Goal: Task Accomplishment & Management: Manage account settings

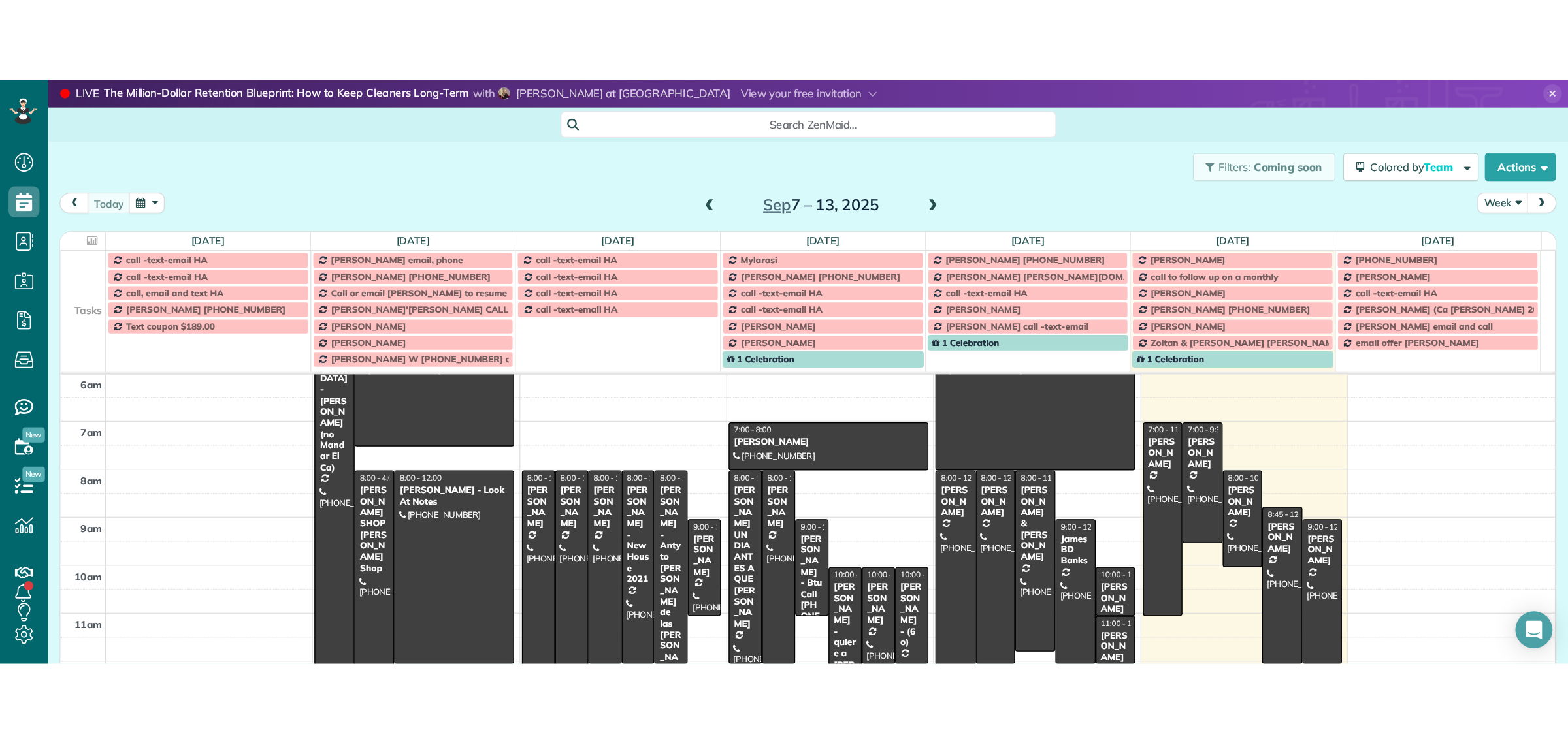
scroll to position [743, 40]
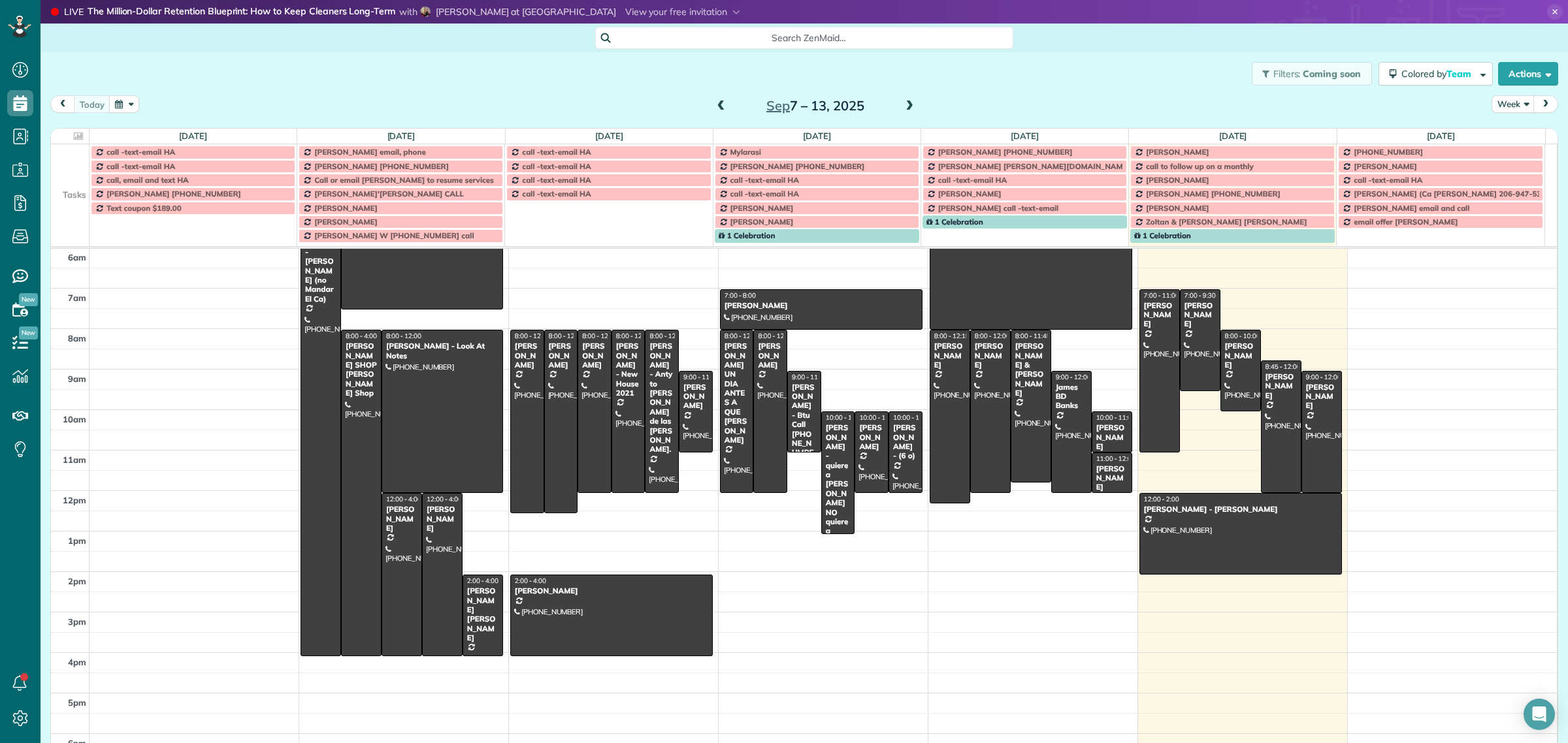
click at [795, 36] on span "Search ZenMaid…" at bounding box center [809, 37] width 397 height 13
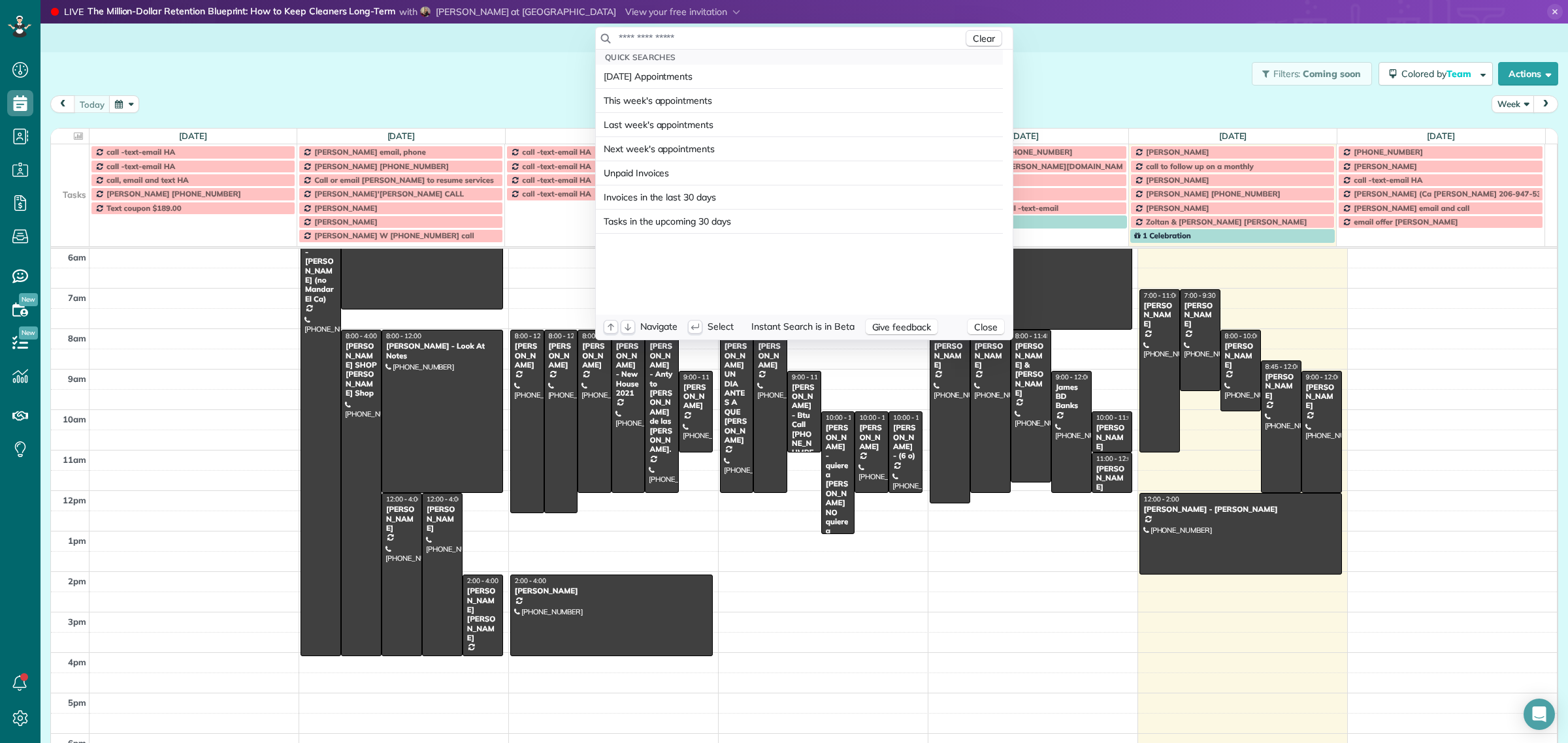
click at [790, 36] on input "text" at bounding box center [790, 37] width 345 height 13
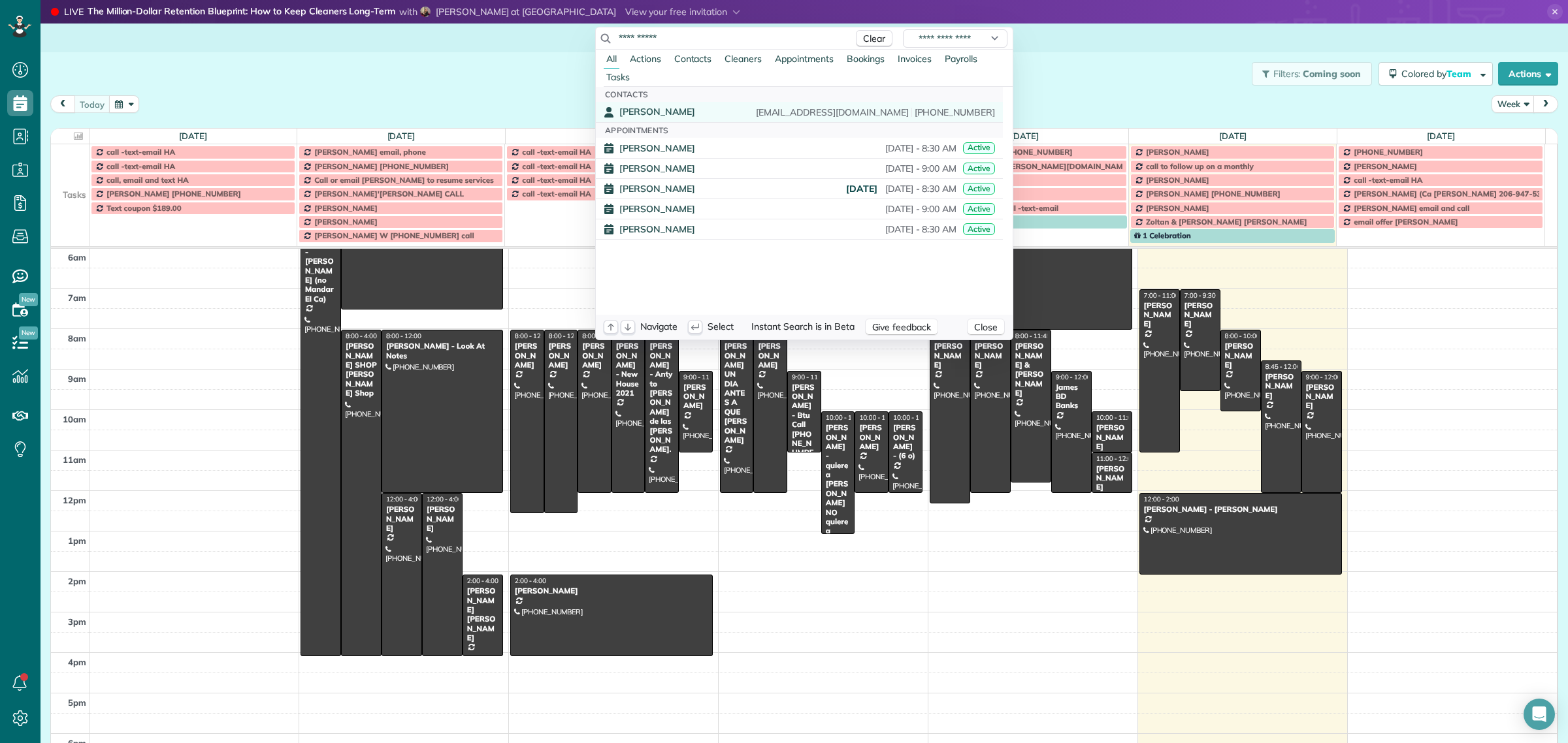
type input "**********"
click at [635, 108] on span "[PERSON_NAME]" at bounding box center [657, 111] width 76 height 12
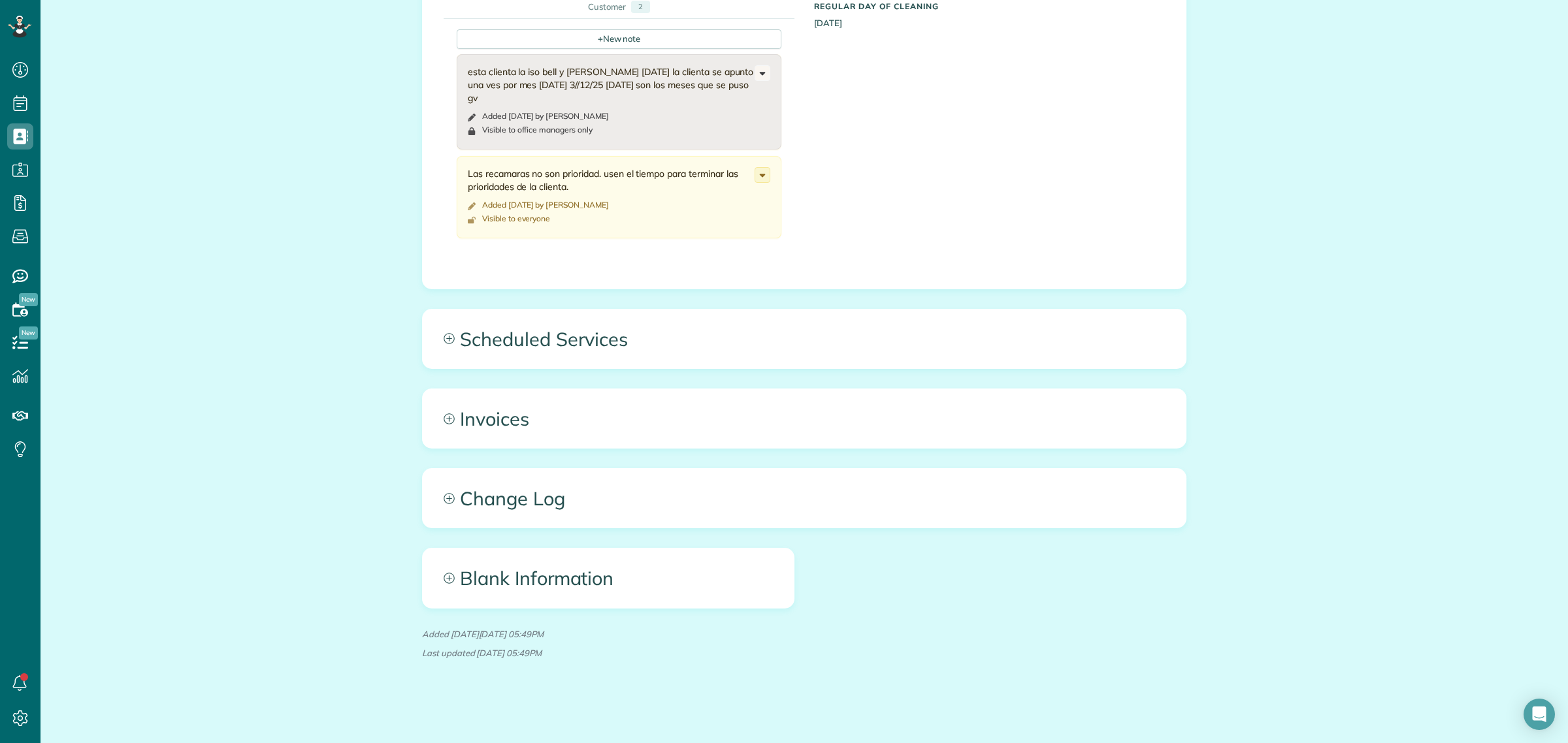
scroll to position [1471, 0]
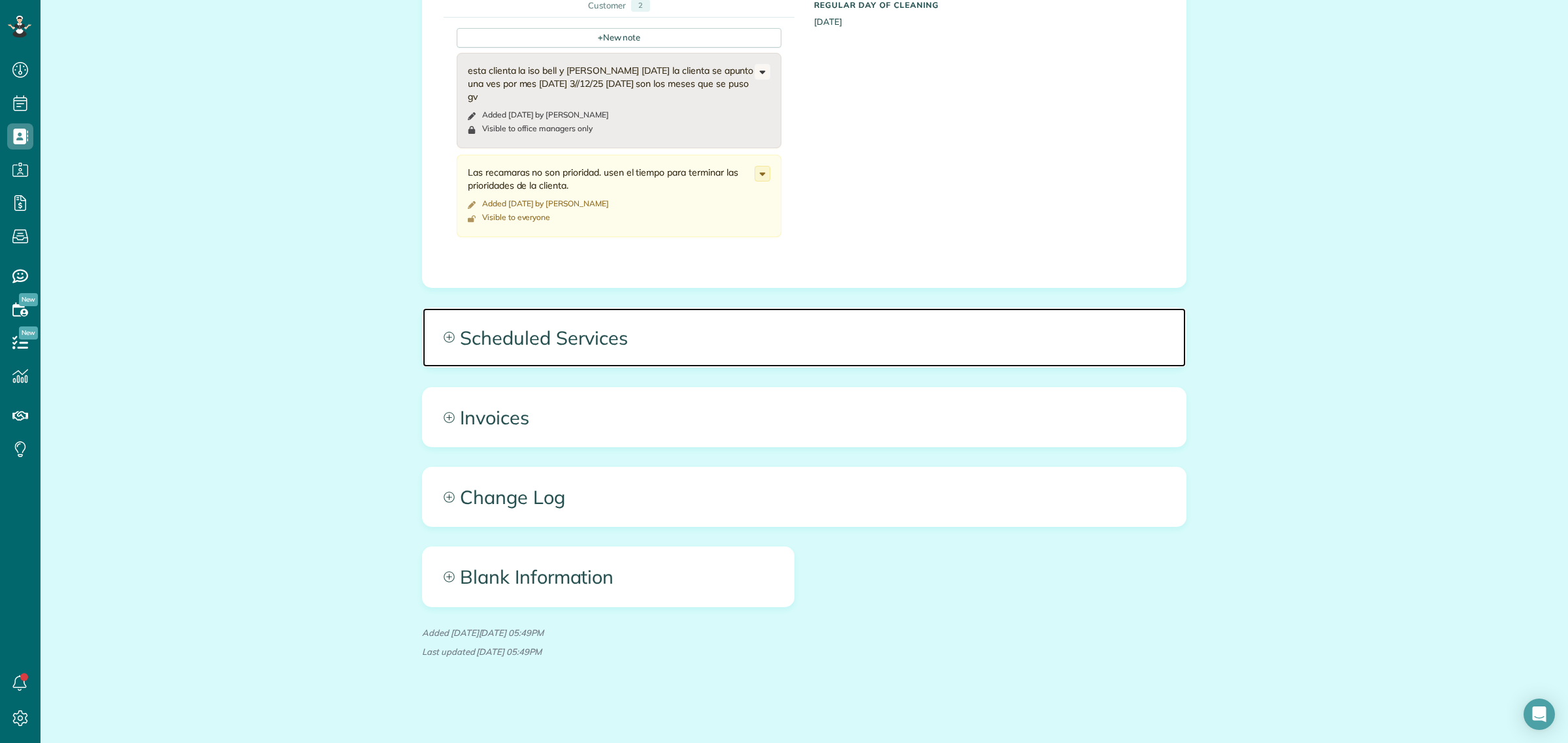
click at [537, 337] on span "Scheduled Services" at bounding box center [804, 337] width 763 height 59
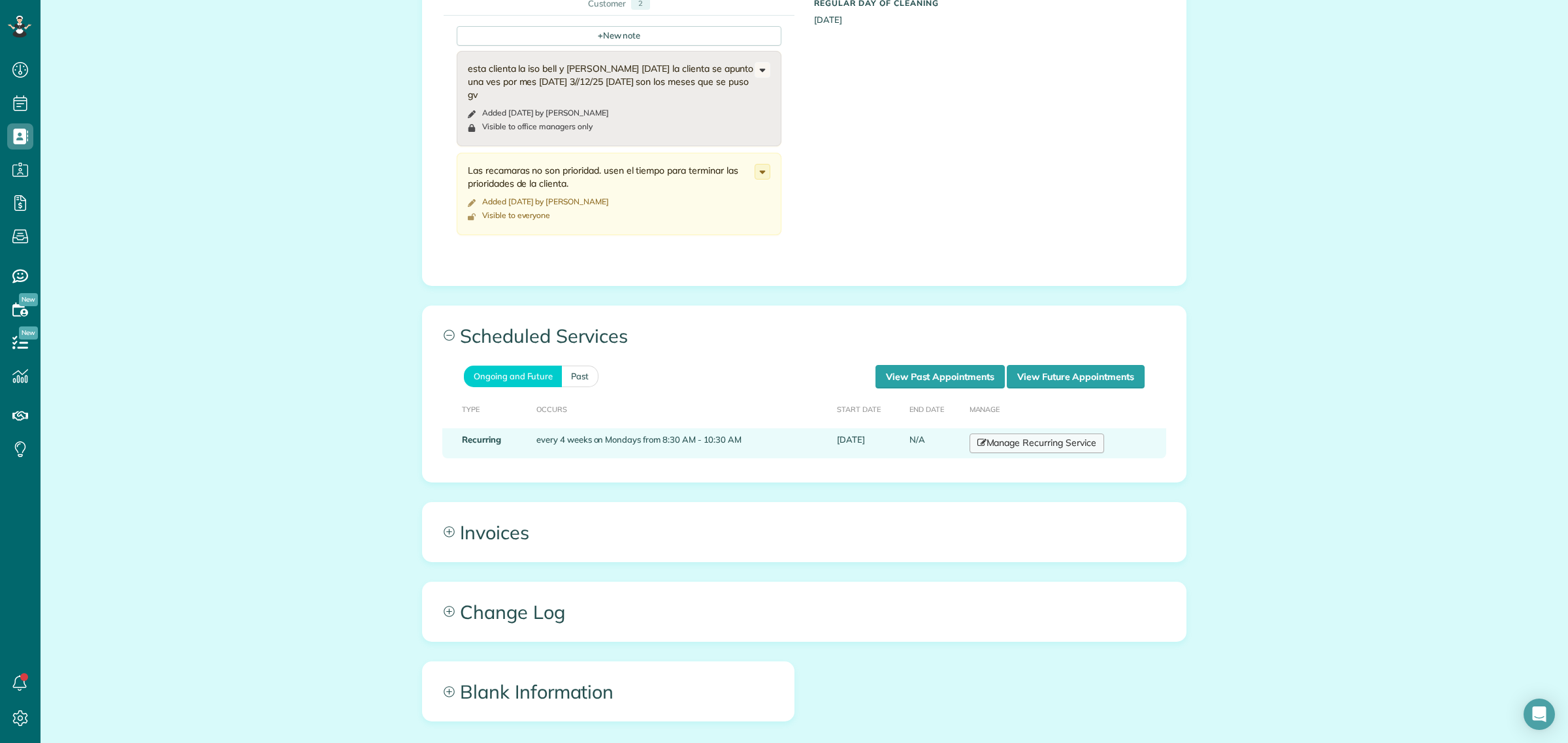
click at [1022, 447] on link "Manage Recurring Service" at bounding box center [1036, 443] width 134 height 20
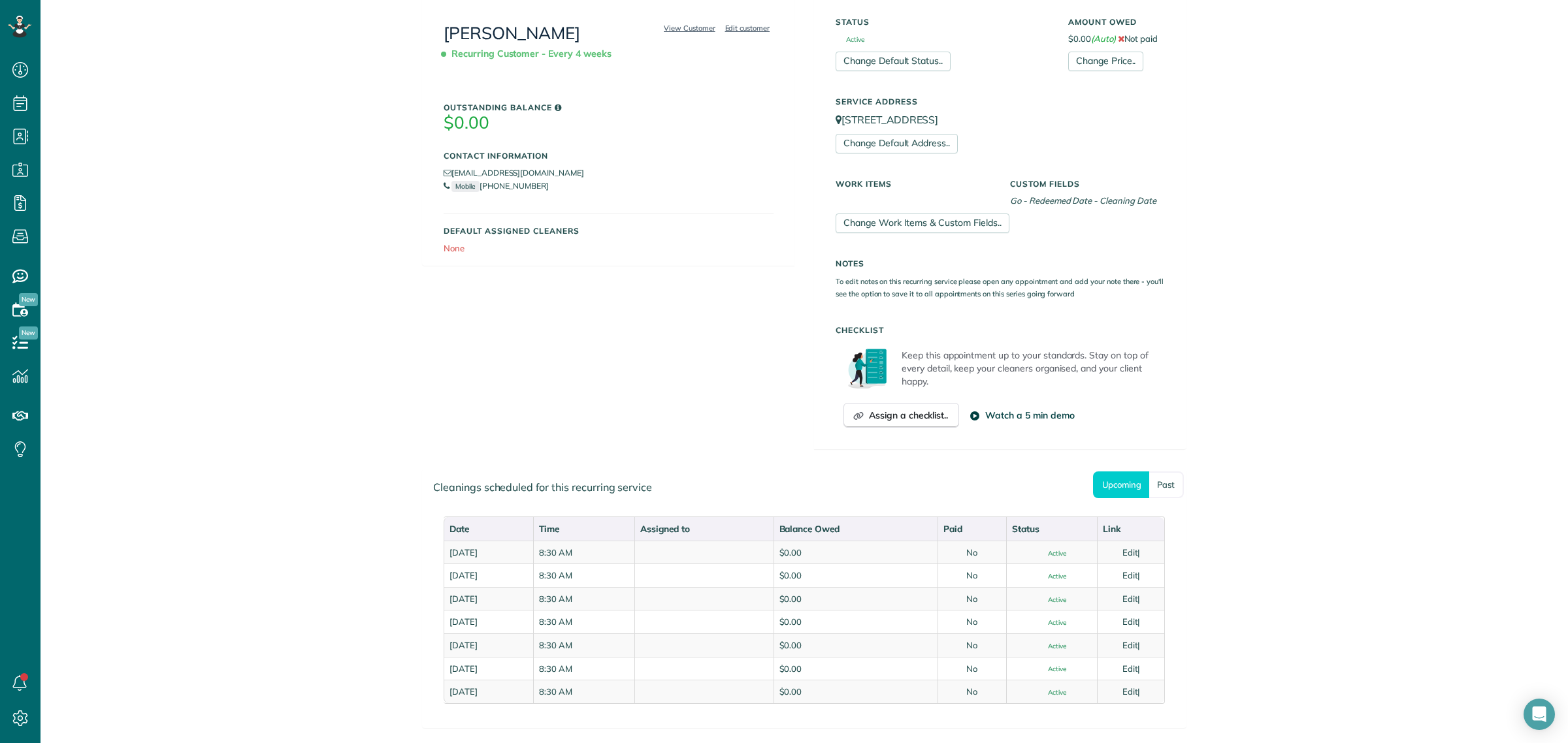
scroll to position [245, 0]
